Goal: Task Accomplishment & Management: Use online tool/utility

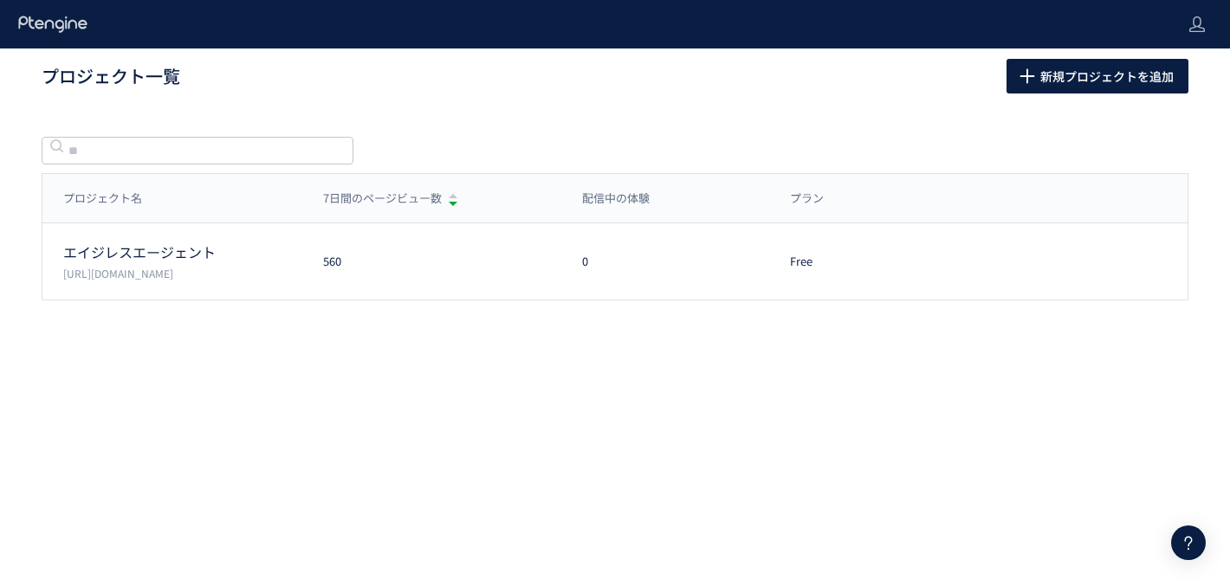
click at [573, 84] on h1 "プロジェクト一覧" at bounding box center [505, 76] width 927 height 25
click at [695, 110] on div "プロジェクト一覧 新規プロジェクトを追加 プロジェクト名 7日間のページビュー数 配信中の体験 プラン プロジェクト名 7日間のページビュー数 配信中の体験 …" at bounding box center [615, 209] width 1230 height 321
click at [467, 107] on div "プロジェクト一覧 新規プロジェクトを追加 プロジェクト名 7日間のページビュー数 配信中の体験 プラン プロジェクト名 7日間のページビュー数 配信中の体験 …" at bounding box center [615, 209] width 1230 height 321
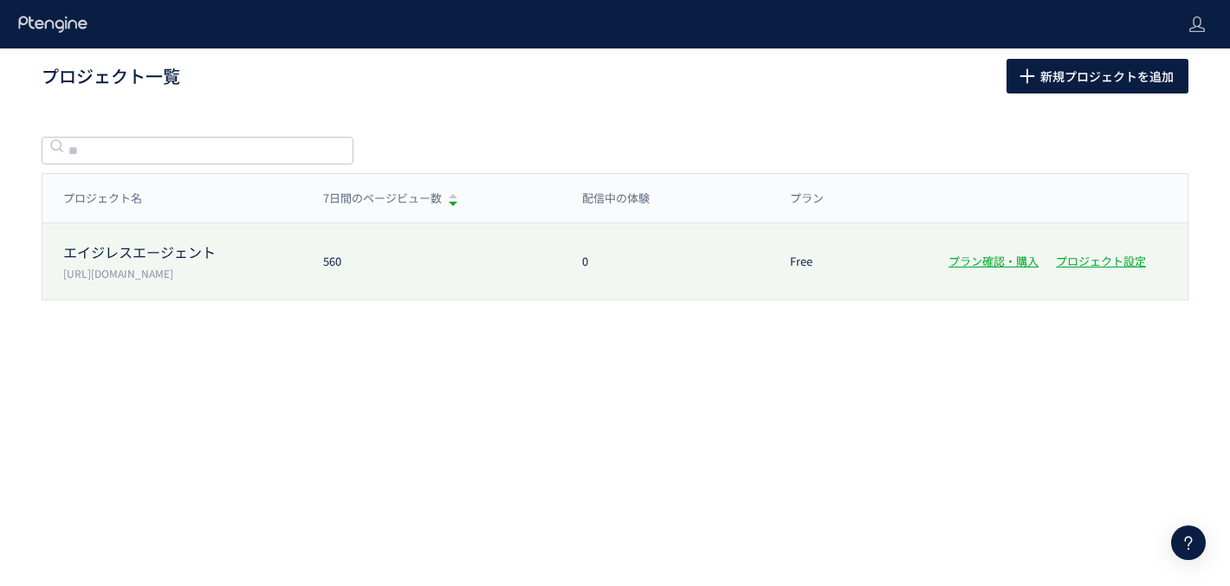
click at [377, 241] on div "エイジレスエージェント [URL][DOMAIN_NAME] 560 0 Free プラン確認・購入 プロジェクト設定" at bounding box center [614, 262] width 1145 height 76
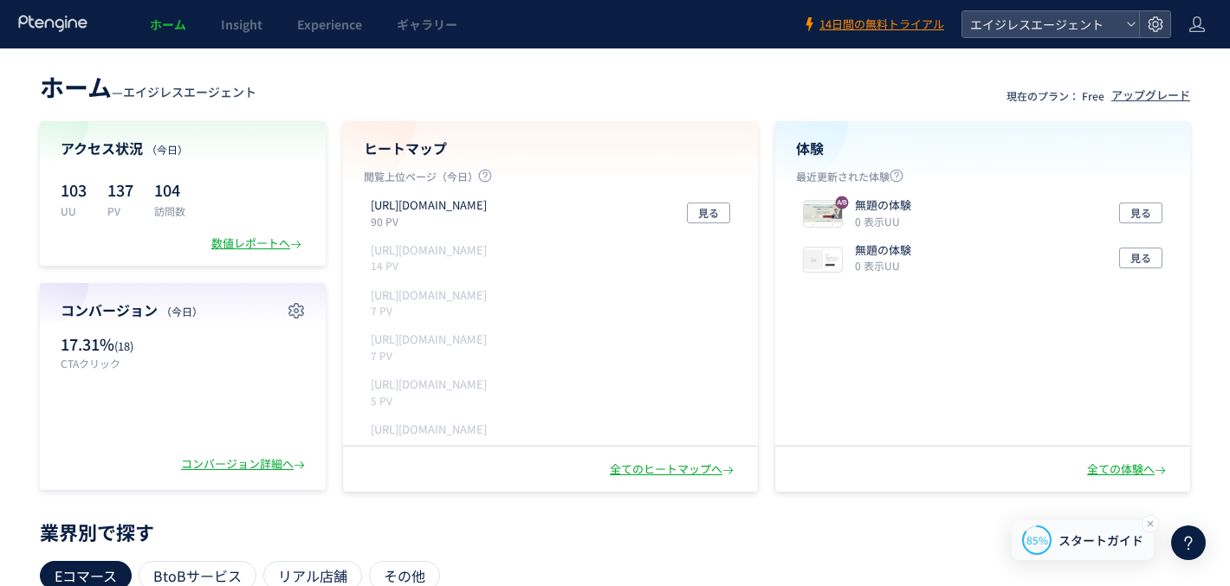
click at [1068, 537] on span "スタートガイド" at bounding box center [1101, 541] width 85 height 18
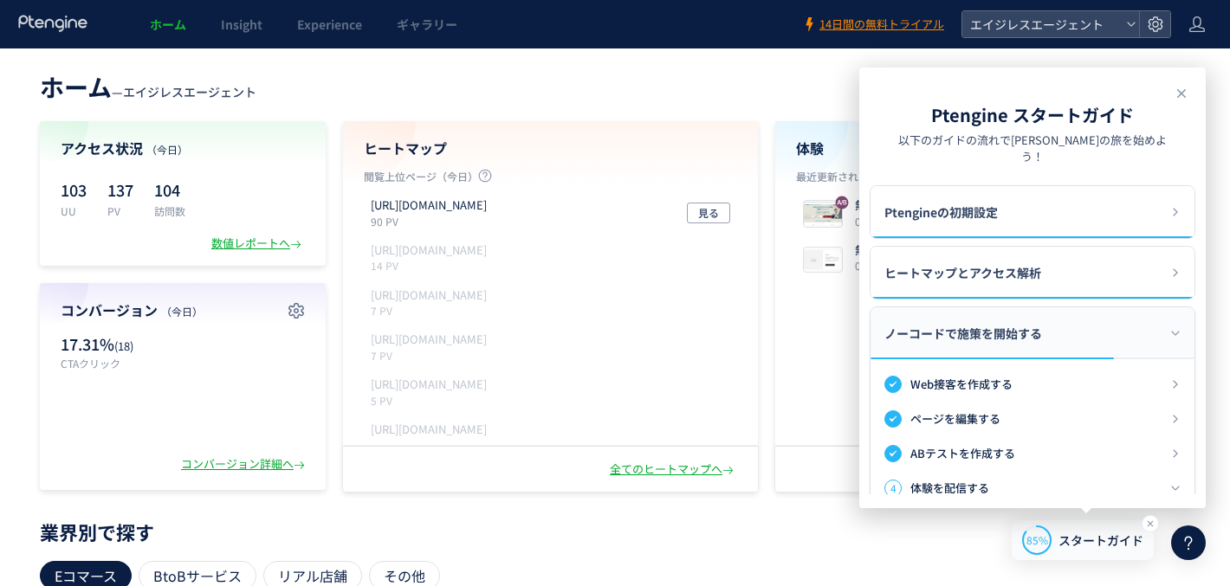
scroll to position [372, 0]
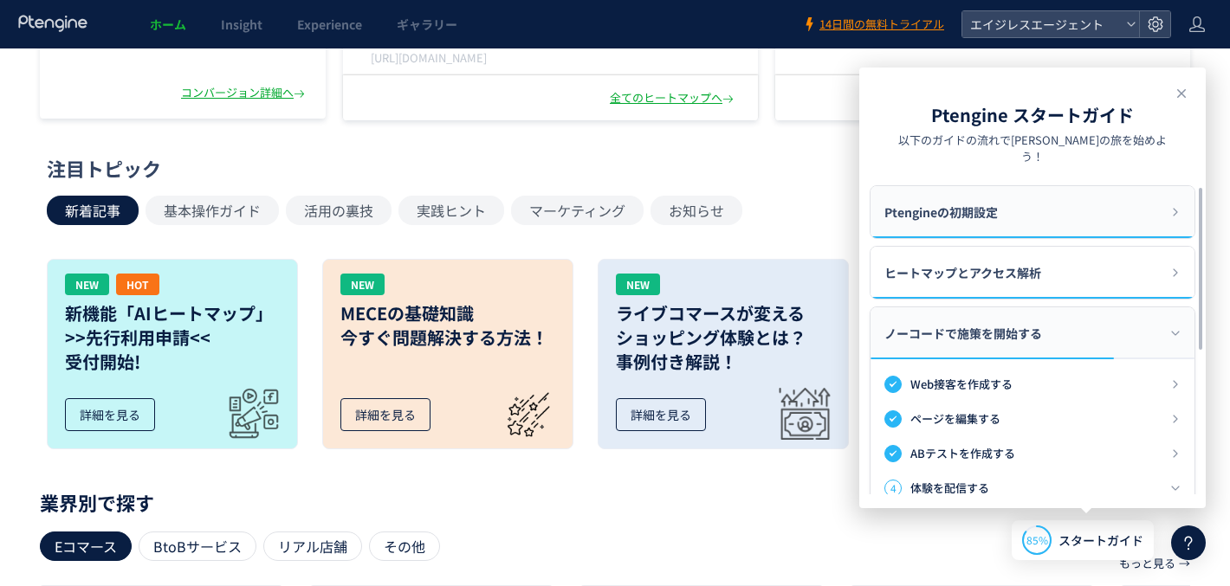
click at [1034, 190] on div "Ptengineの初期設定" at bounding box center [1033, 212] width 324 height 52
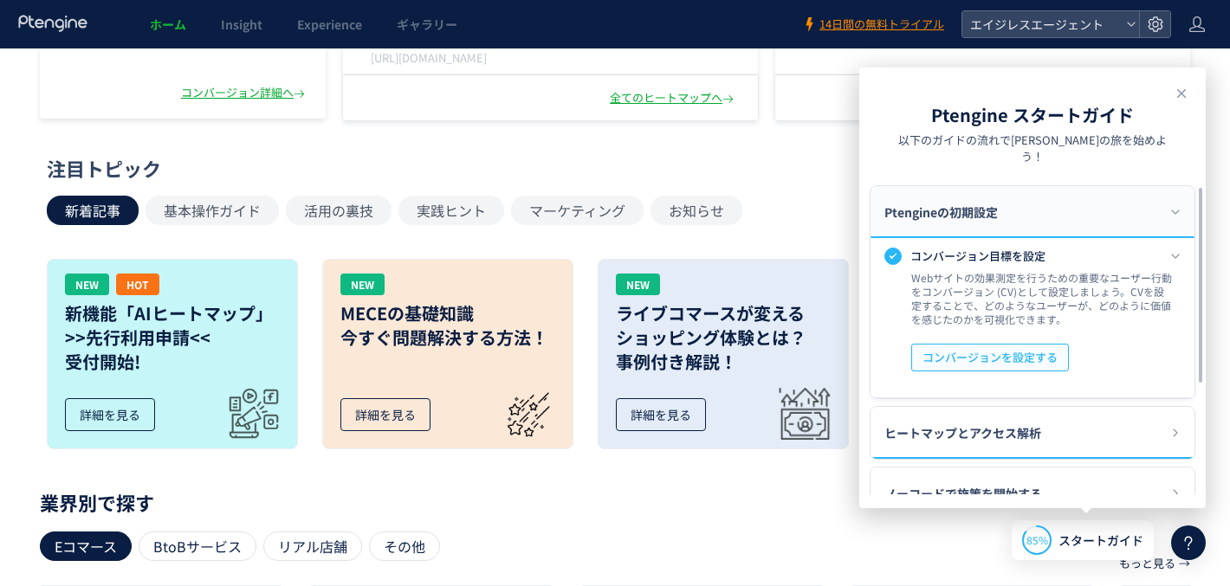
click at [1027, 344] on span "コンバージョンを設定する" at bounding box center [990, 358] width 135 height 28
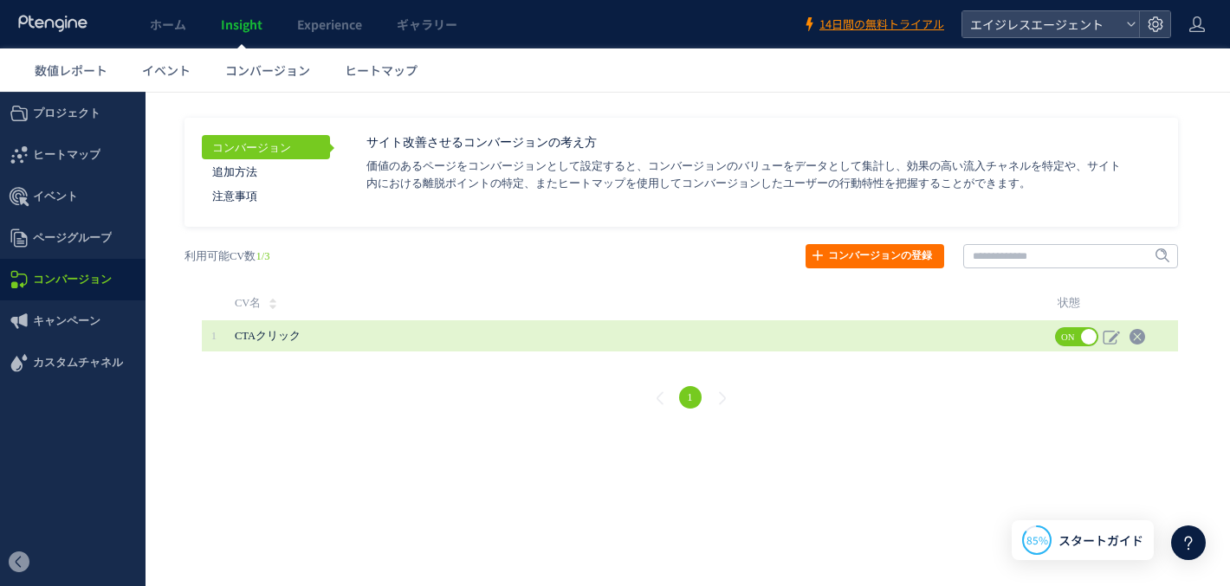
click at [573, 339] on span "CTAクリック" at bounding box center [560, 336] width 650 height 31
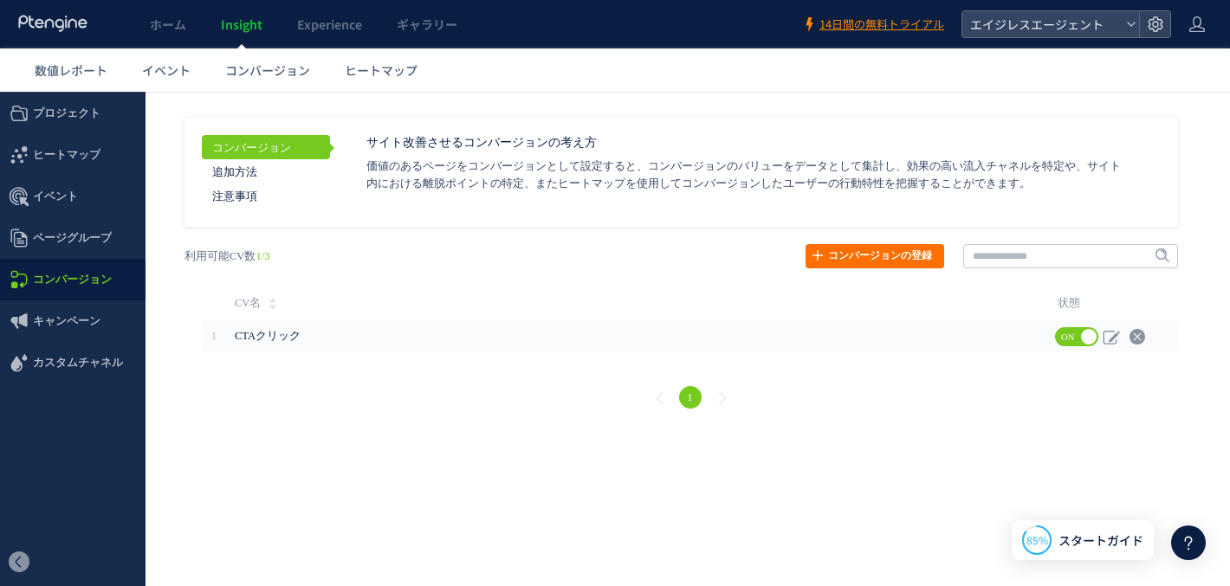
click at [608, 265] on div "戻る ヒートマップを計測させるには、解析コードを実装してください。 実装 URL タイトル名" at bounding box center [690, 329] width 1046 height 204
click at [573, 275] on div "戻る ヒートマップを計測させるには、解析コードを実装してください。 実装 URL タイトル名" at bounding box center [690, 329] width 1046 height 204
